Goal: Task Accomplishment & Management: Manage account settings

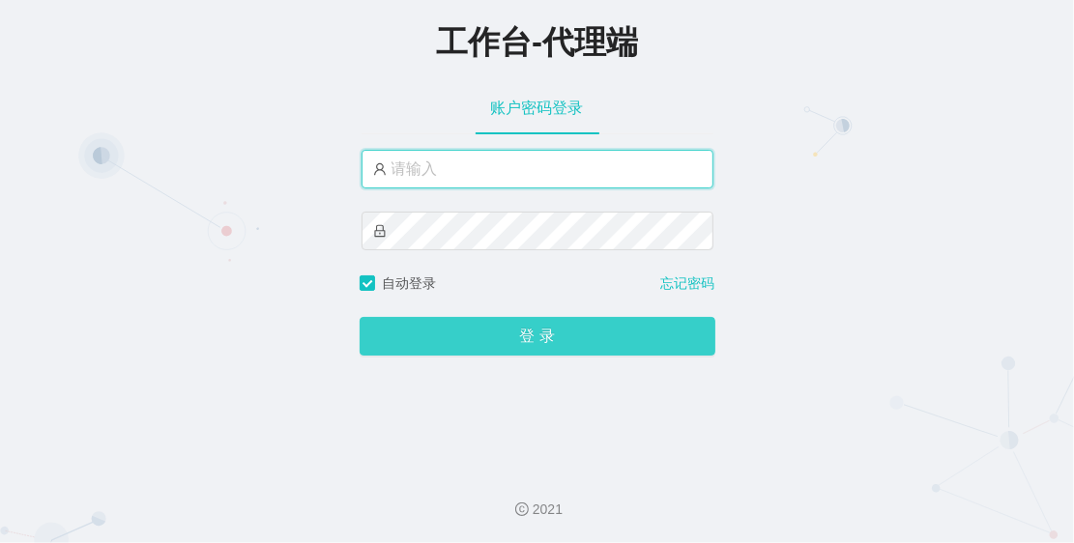
type input "admin"
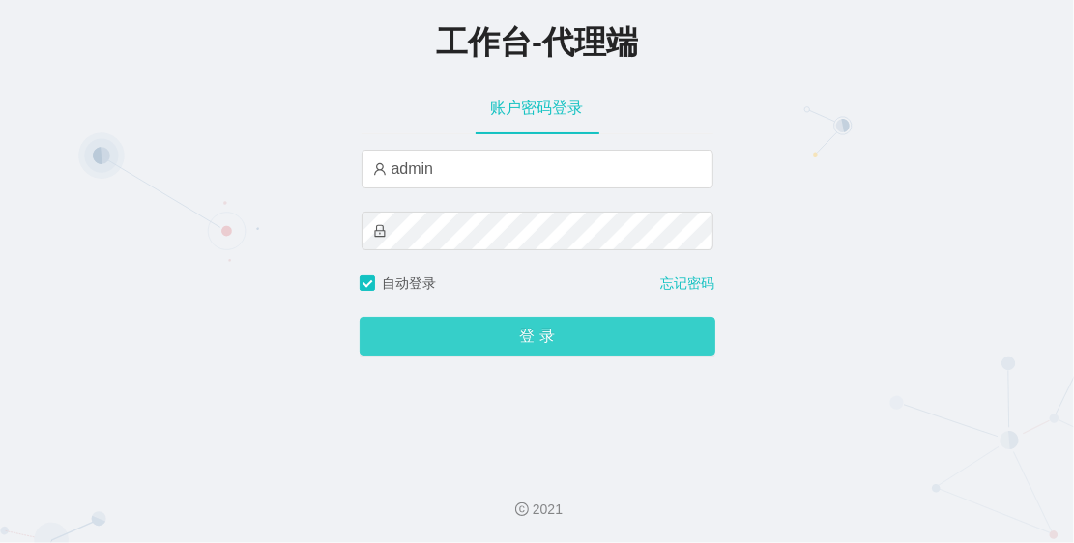
click at [523, 332] on button "登 录" at bounding box center [538, 336] width 356 height 39
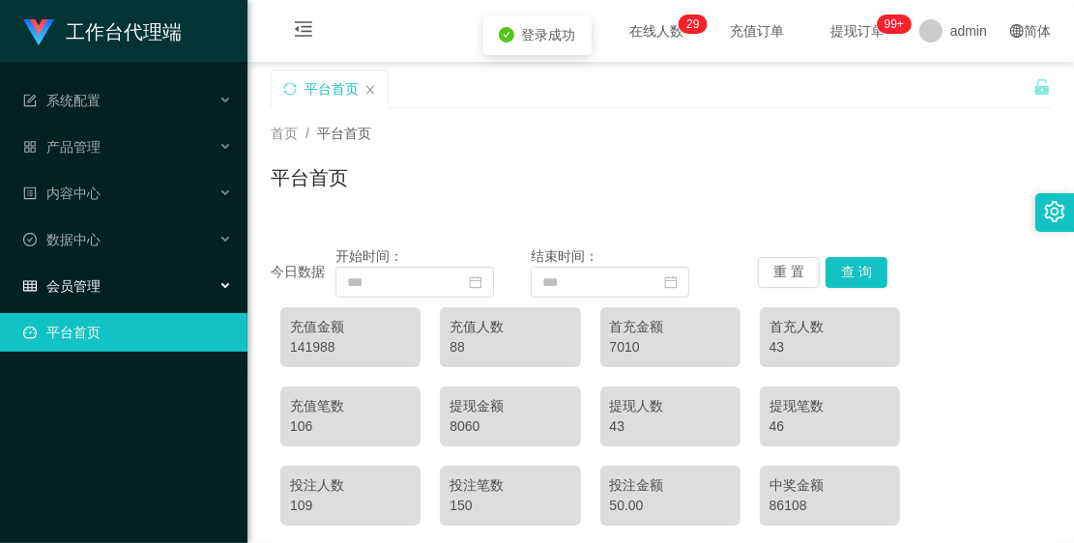
click at [147, 282] on div "会员管理" at bounding box center [123, 286] width 247 height 39
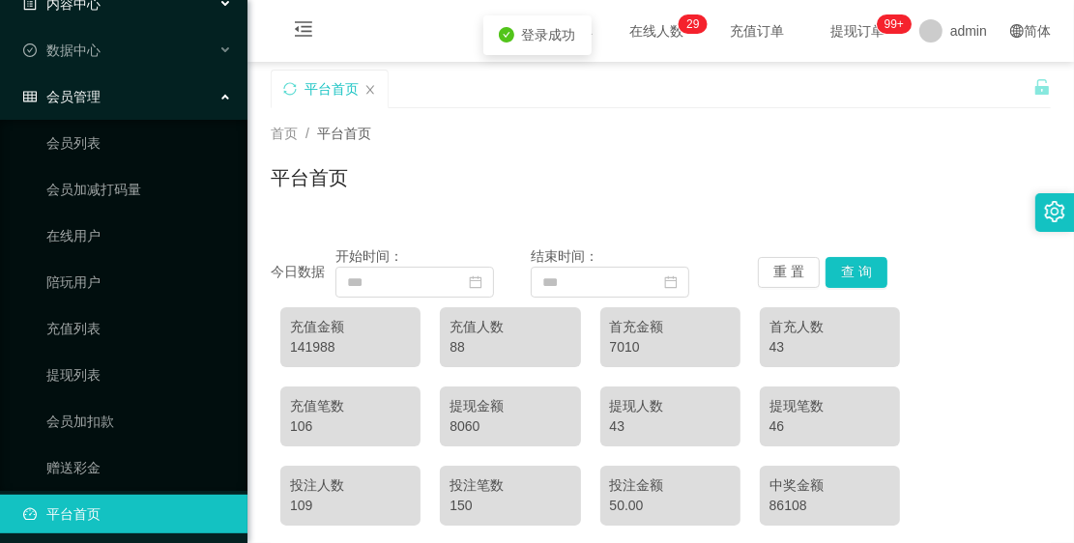
scroll to position [198, 0]
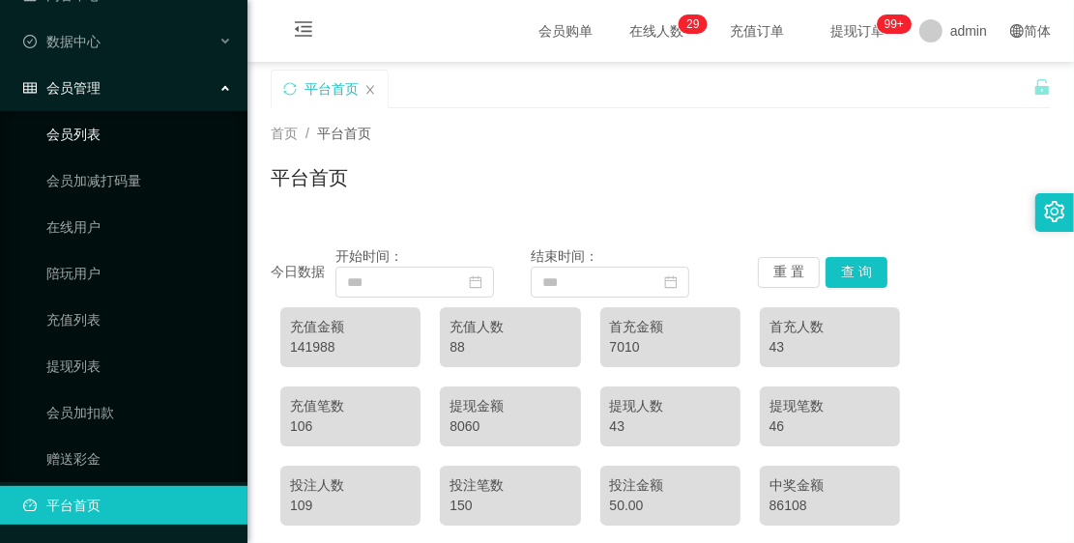
click at [106, 142] on link "会员列表" at bounding box center [139, 134] width 186 height 39
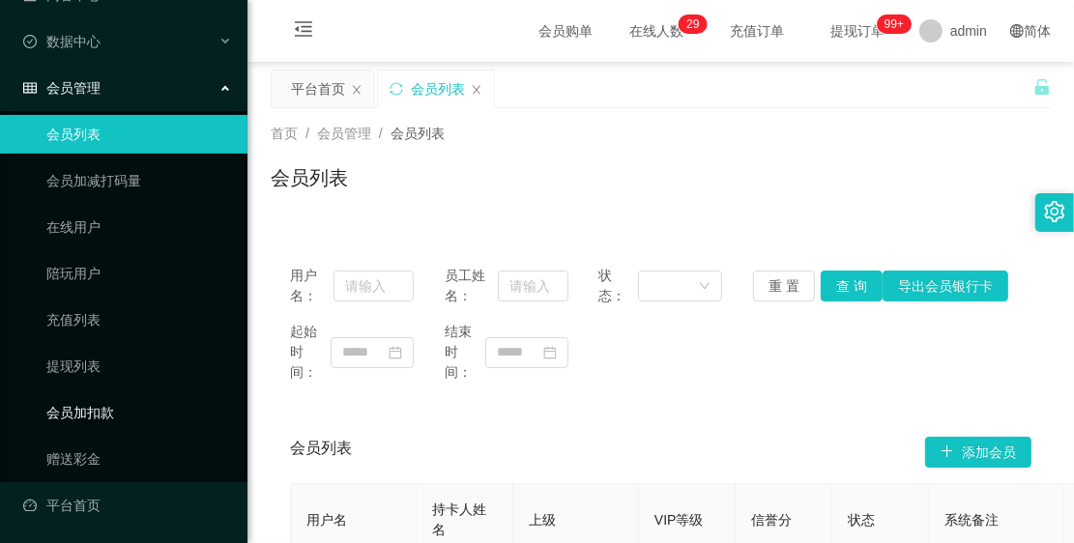
click at [124, 397] on link "会员加扣款" at bounding box center [139, 412] width 186 height 39
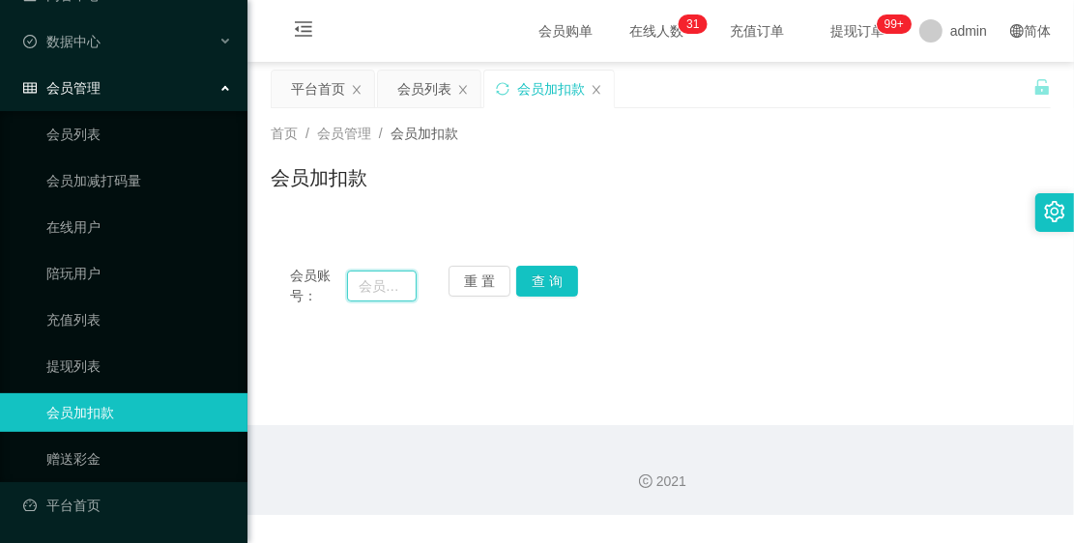
click at [390, 290] on input "text" at bounding box center [382, 286] width 70 height 31
paste input "Joan8m8"
click at [549, 272] on button "查 询" at bounding box center [547, 281] width 62 height 31
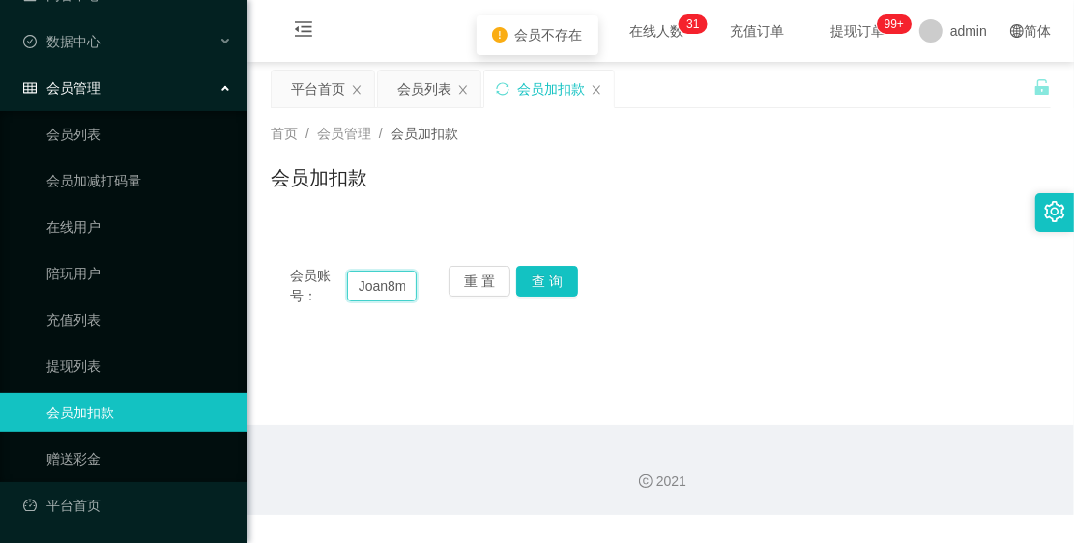
click at [398, 286] on input "Joan8m8" at bounding box center [382, 286] width 70 height 31
click at [401, 285] on input "Joan8m8" at bounding box center [382, 286] width 70 height 31
drag, startPoint x: 373, startPoint y: 285, endPoint x: 409, endPoint y: 285, distance: 35.8
click at [409, 285] on input "Joan8m8" at bounding box center [382, 286] width 70 height 31
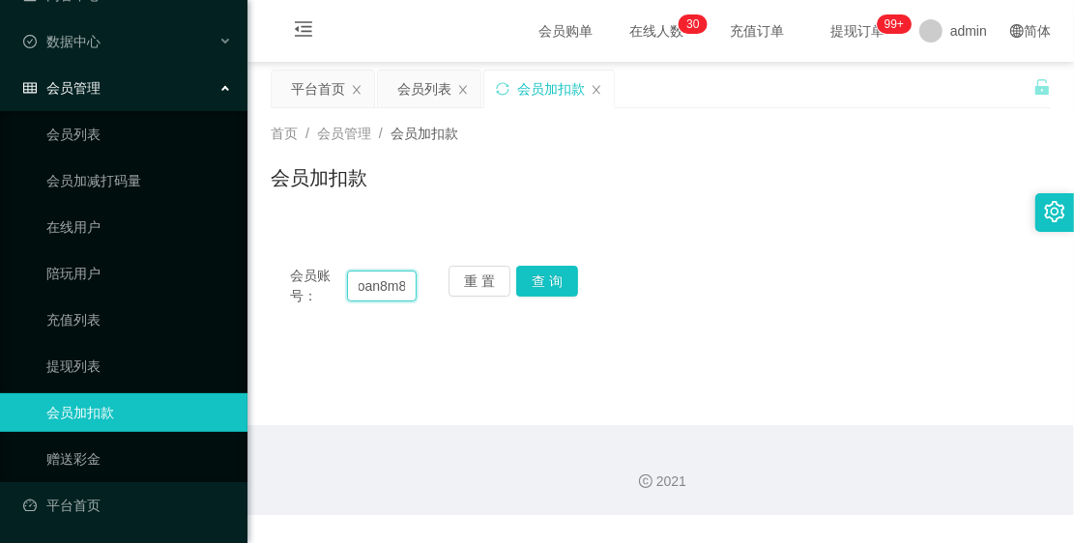
click at [392, 286] on input "Joan8m8" at bounding box center [382, 286] width 70 height 31
type input "Joan8w8"
click at [576, 272] on div "会员账号： Joan8w8 重 置 查 询" at bounding box center [661, 286] width 780 height 41
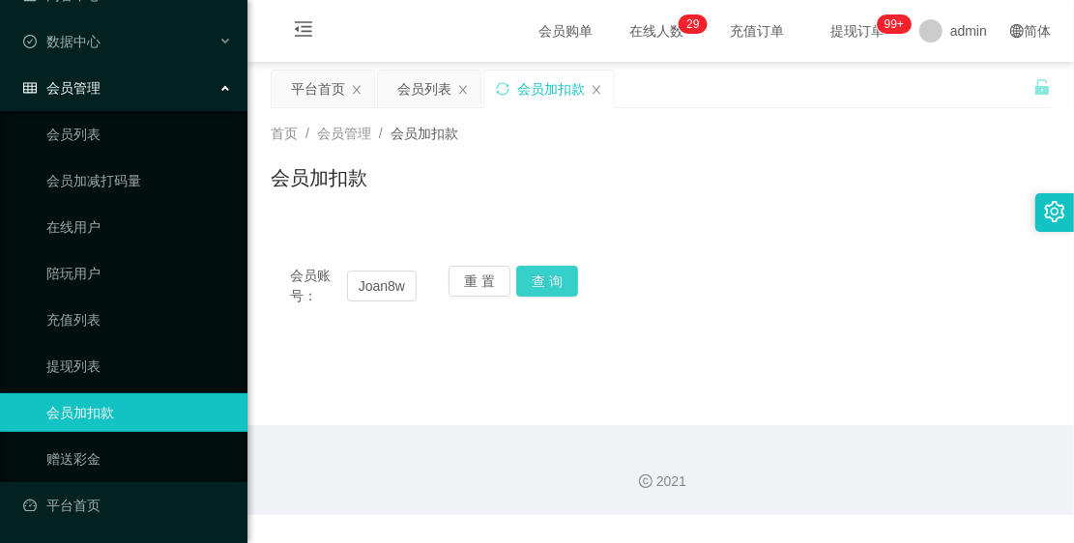
click at [568, 274] on button "查 询" at bounding box center [547, 281] width 62 height 31
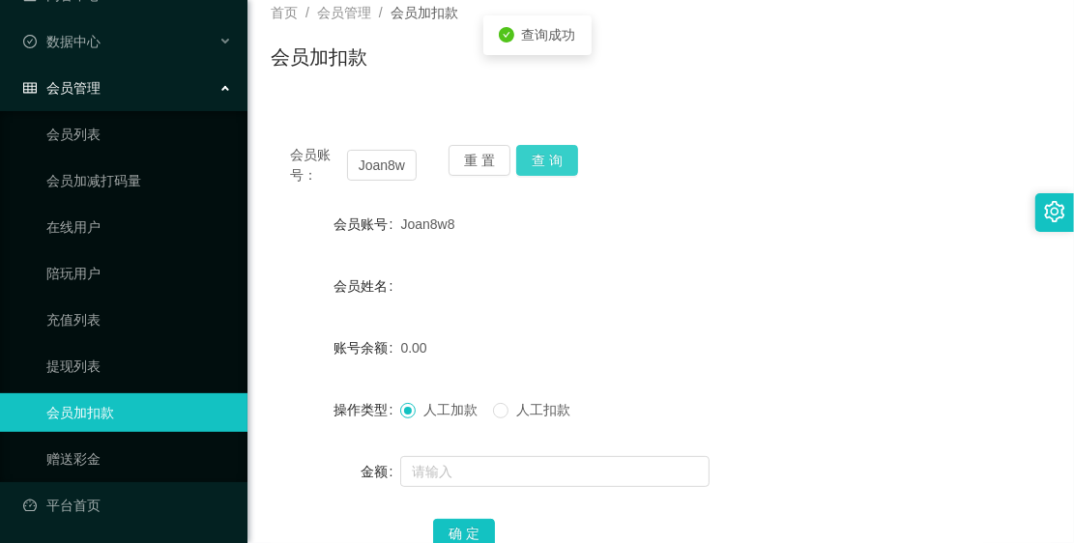
scroll to position [242, 0]
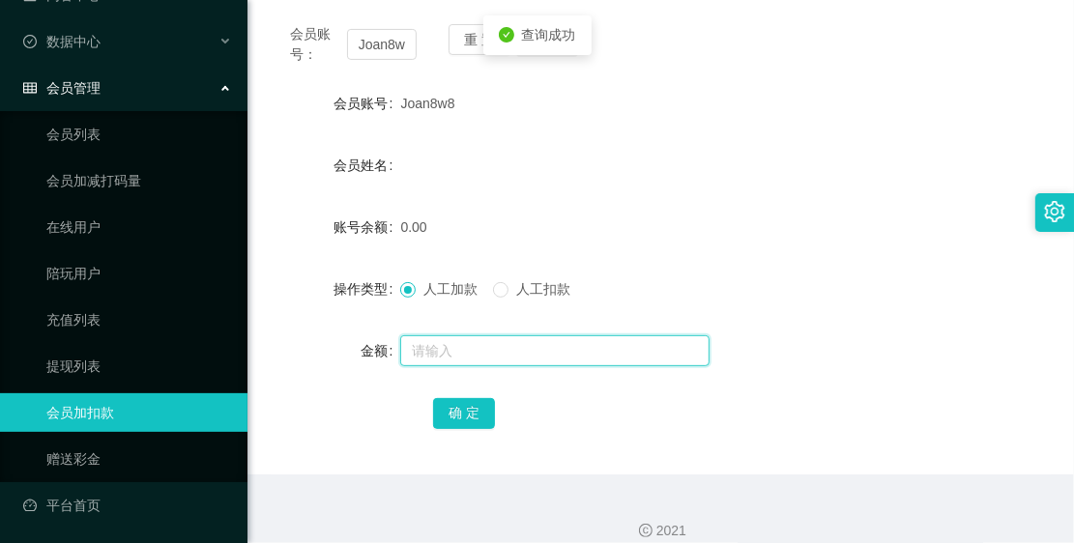
click at [500, 343] on input "text" at bounding box center [554, 350] width 309 height 31
type input "523"
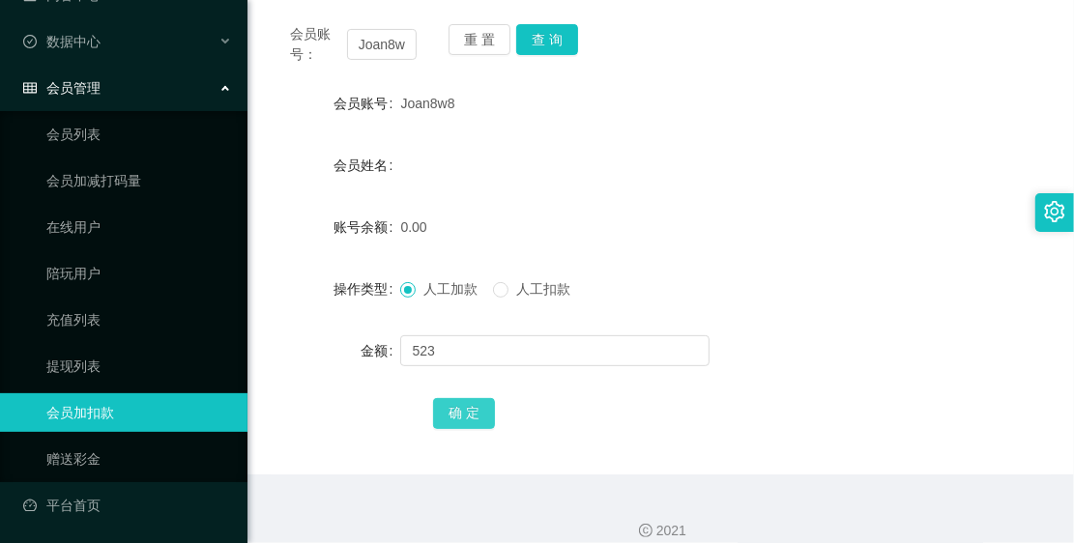
click at [445, 416] on button "确 定" at bounding box center [464, 413] width 62 height 31
click at [153, 98] on div "会员管理" at bounding box center [123, 88] width 247 height 39
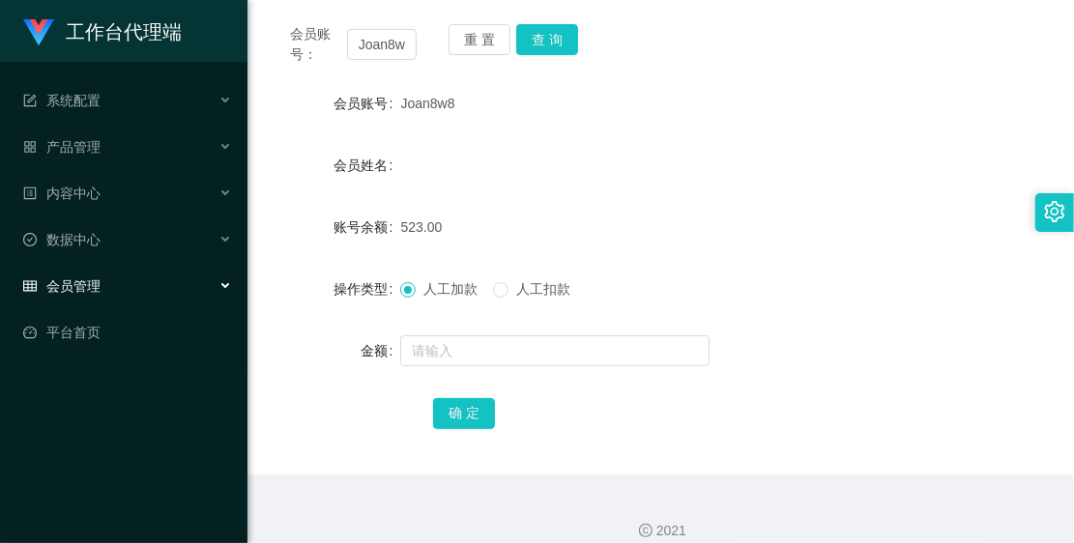
scroll to position [0, 0]
click at [141, 137] on div "产品管理" at bounding box center [123, 147] width 247 height 39
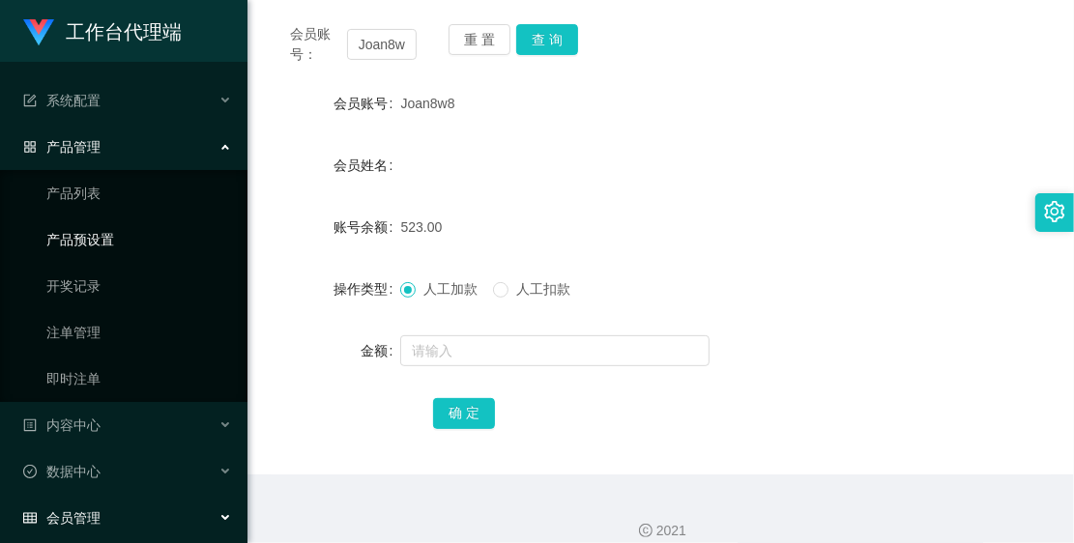
click at [164, 244] on link "产品预设置" at bounding box center [139, 239] width 186 height 39
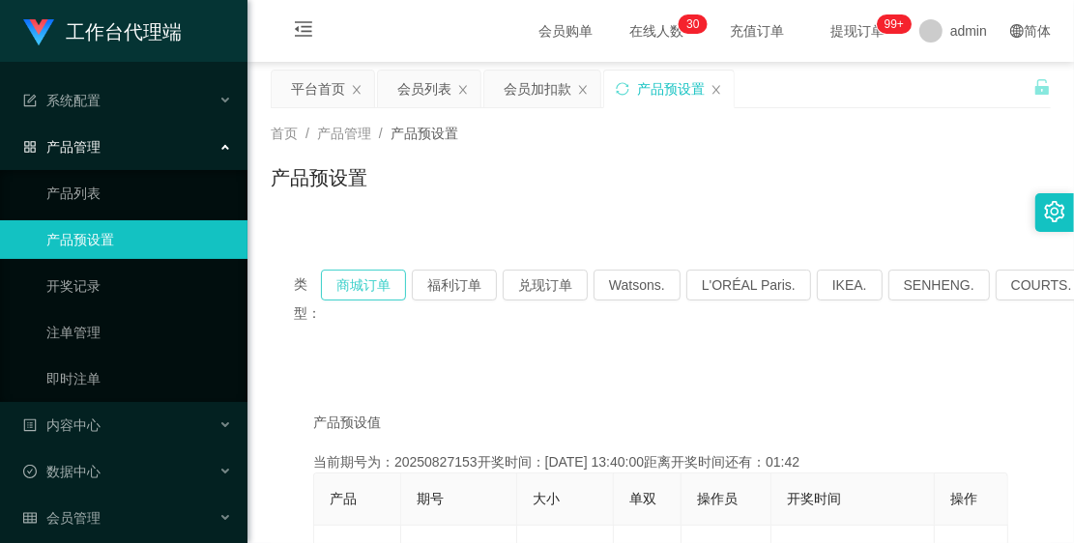
click at [389, 282] on button "商城订单" at bounding box center [363, 285] width 85 height 31
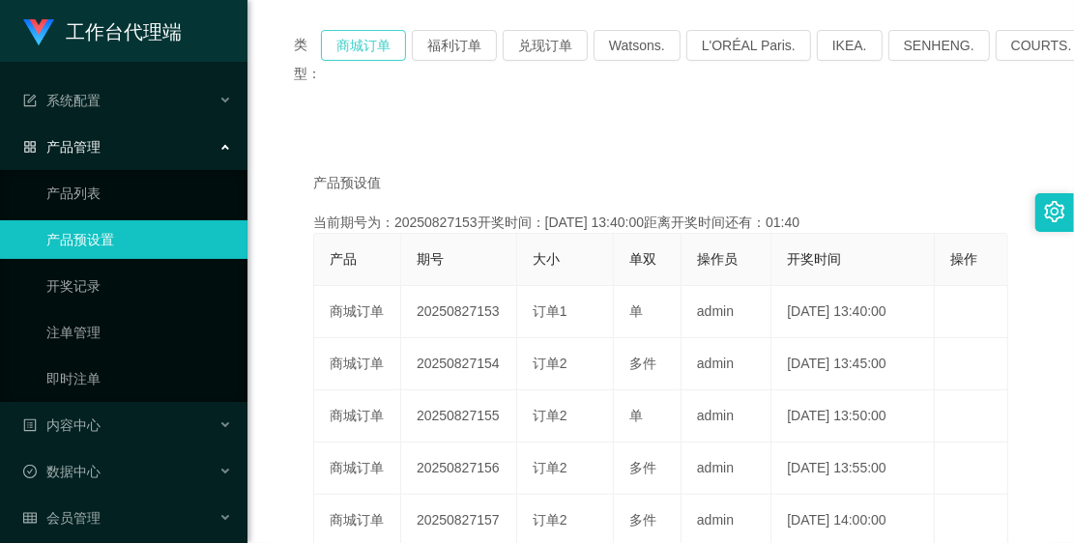
scroll to position [242, 0]
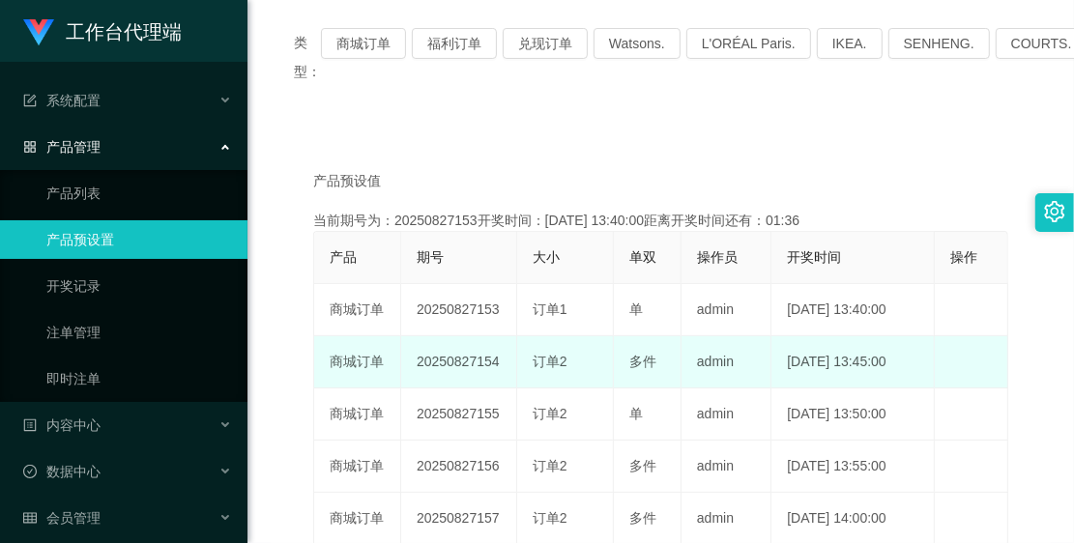
drag, startPoint x: 407, startPoint y: 360, endPoint x: 498, endPoint y: 362, distance: 90.9
click at [498, 362] on td "20250827154" at bounding box center [459, 362] width 116 height 52
copy td "20250827154"
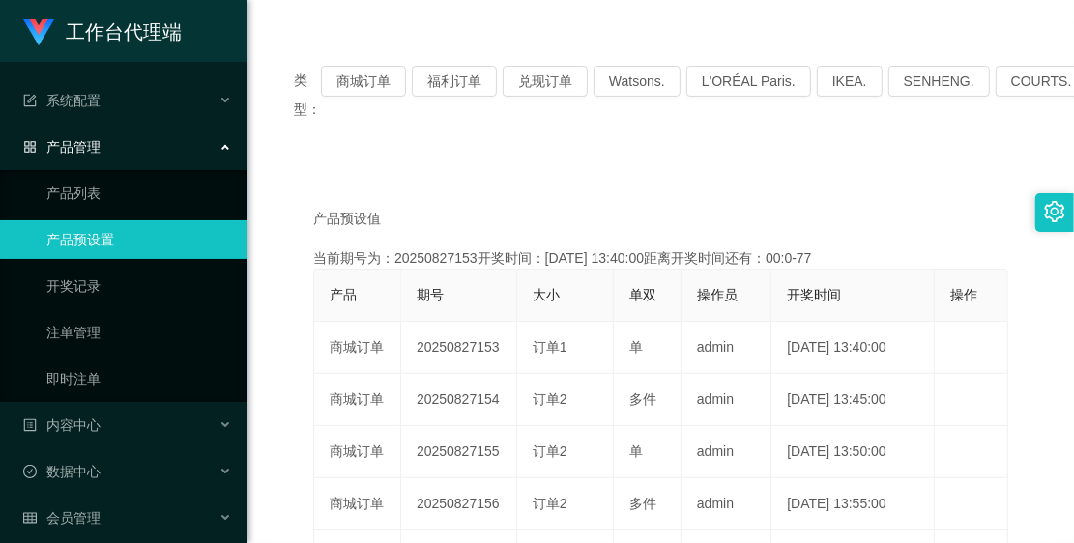
scroll to position [198, 0]
